Goal: Find specific page/section: Find specific page/section

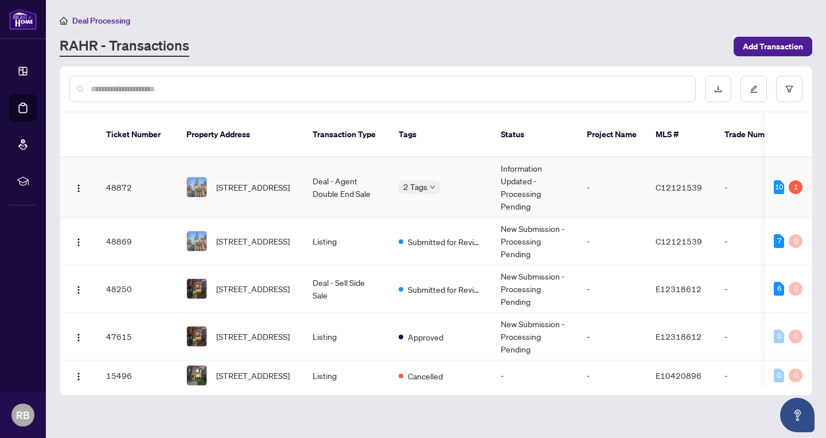
click at [326, 171] on td "Deal - Agent Double End Sale" at bounding box center [347, 187] width 86 height 60
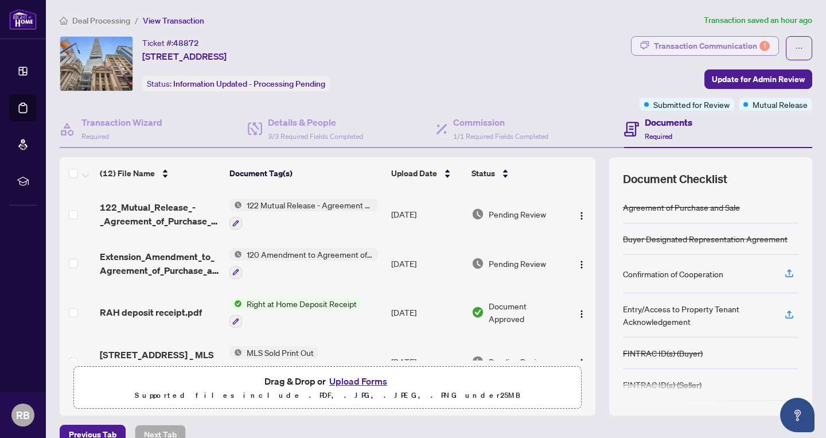
click at [750, 44] on div "Transaction Communication 1" at bounding box center [712, 46] width 116 height 18
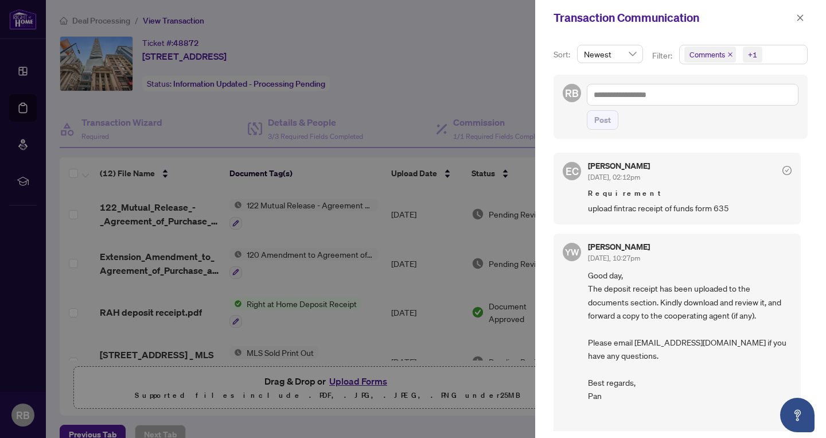
click at [485, 62] on div at bounding box center [413, 219] width 826 height 438
click at [799, 17] on icon "close" at bounding box center [801, 17] width 6 height 6
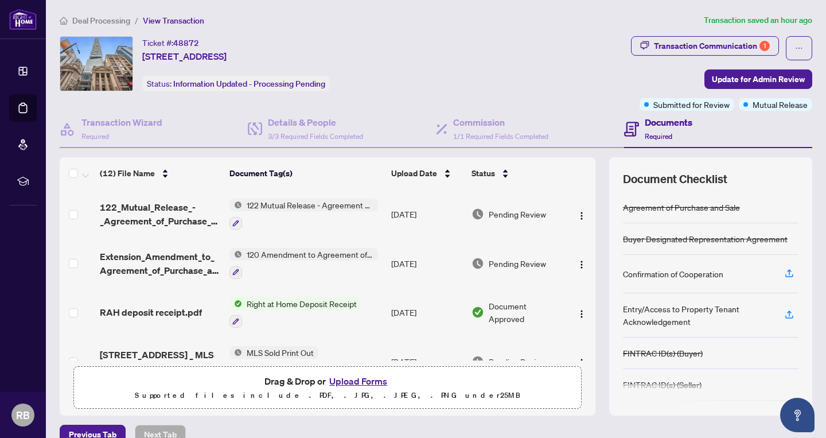
click at [415, 54] on div "Ticket #: 48872 [STREET_ADDRESS] Status: Information Updated - Processing Pendi…" at bounding box center [343, 63] width 567 height 55
